Goal: Ask a question

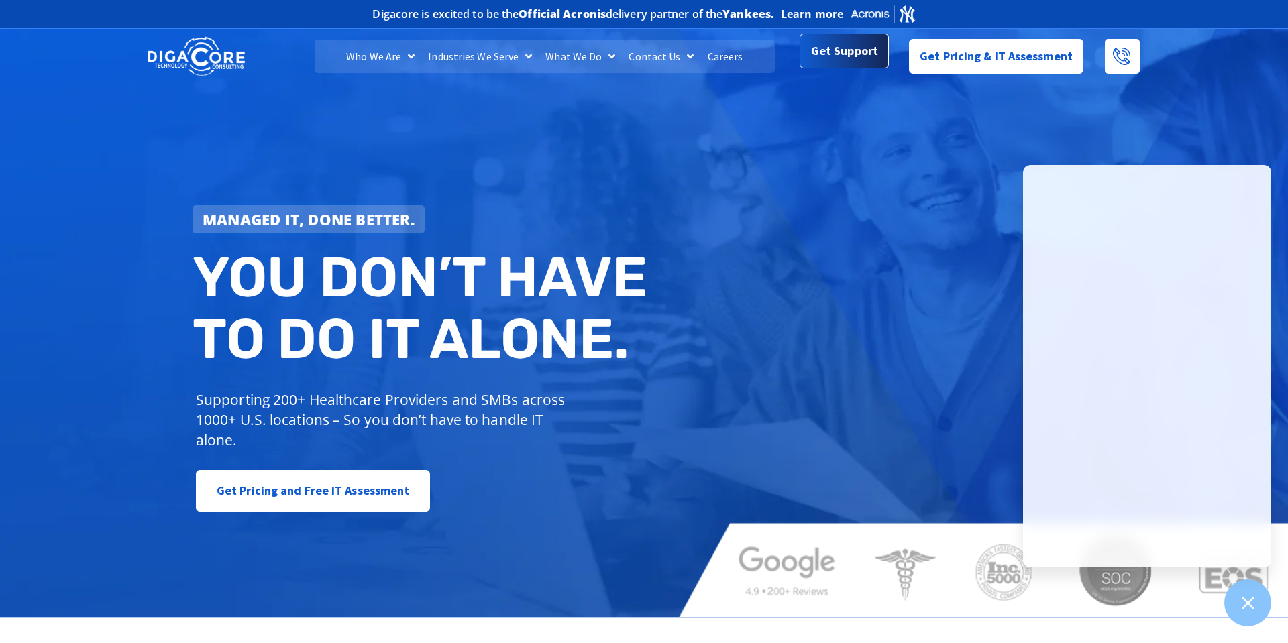
click at [834, 56] on span "Get Support" at bounding box center [844, 51] width 67 height 27
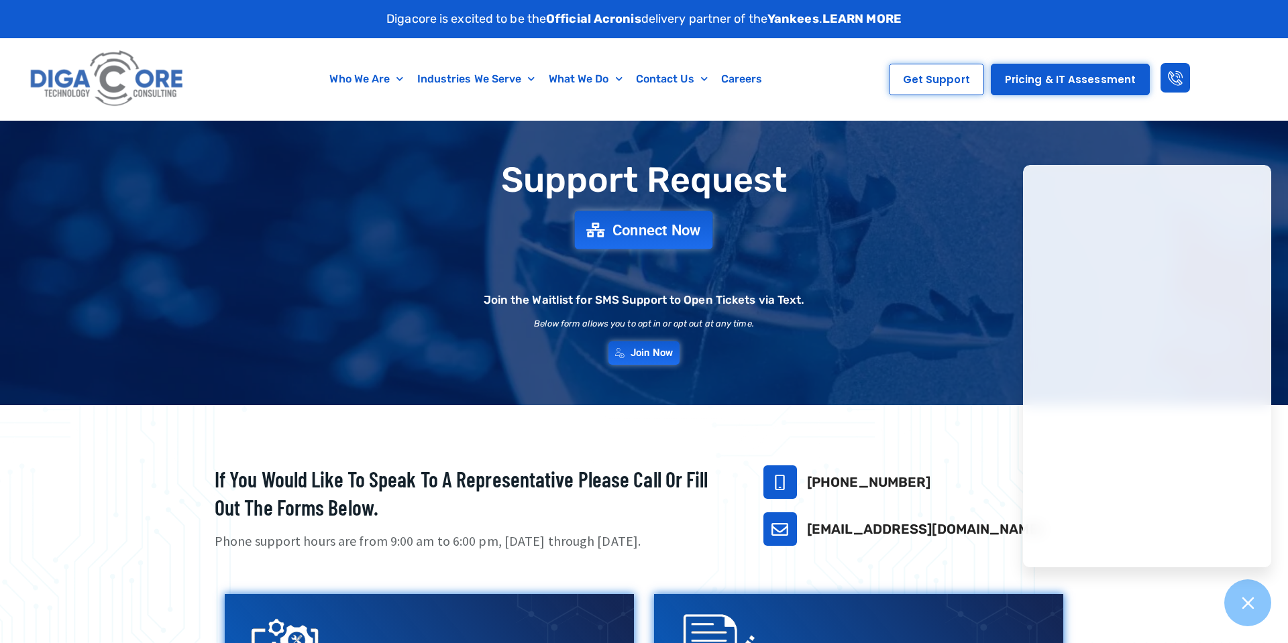
click at [667, 231] on span "Connect Now" at bounding box center [656, 230] width 89 height 15
